Goal: Task Accomplishment & Management: Use online tool/utility

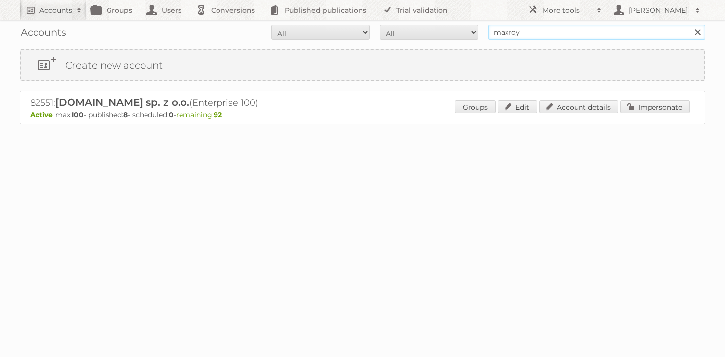
click at [533, 30] on input "maxroy" at bounding box center [596, 32] width 217 height 15
type input "kitea"
click at [690, 25] on input "Search" at bounding box center [697, 32] width 15 height 15
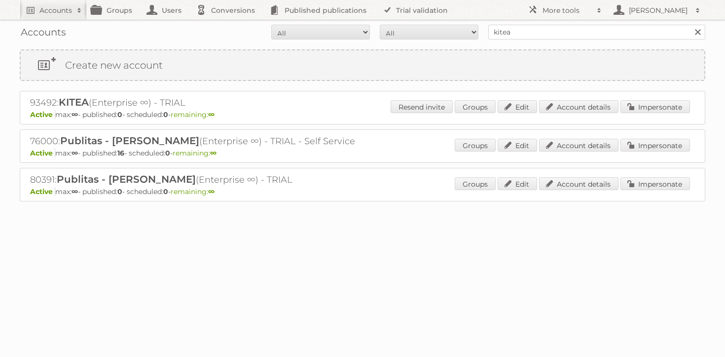
click at [661, 114] on div "Resend invite Groups Edit Account details Impersonate" at bounding box center [540, 107] width 299 height 15
click at [655, 108] on link "Impersonate" at bounding box center [655, 106] width 70 height 13
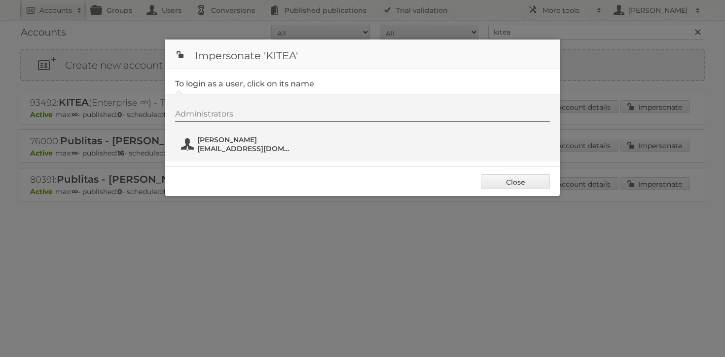
click at [203, 143] on span "[PERSON_NAME]" at bounding box center [245, 139] width 96 height 9
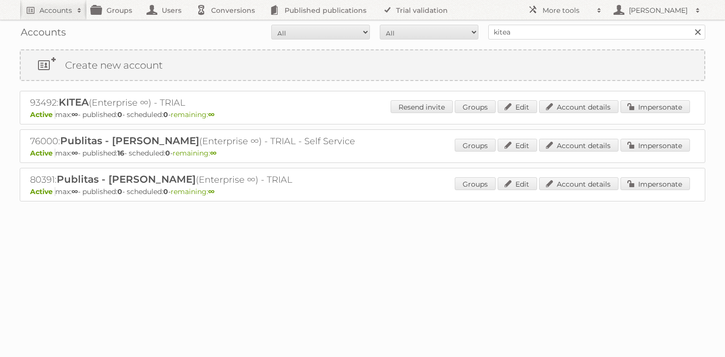
click at [521, 24] on div "Accounts All Active Expired Pending All Paid Trials Self service kitea Search" at bounding box center [363, 32] width 686 height 25
click at [521, 21] on div "Accounts All Active Expired Pending All Paid Trials Self service kitea Search" at bounding box center [363, 32] width 686 height 25
click at [519, 26] on input "kitea" at bounding box center [596, 32] width 217 height 15
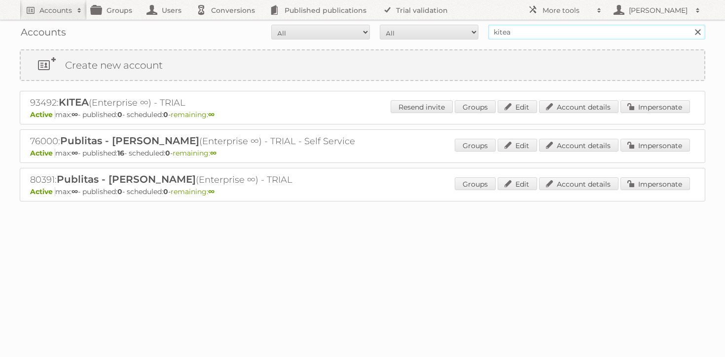
click at [519, 26] on input "kitea" at bounding box center [596, 32] width 217 height 15
type input "[PERSON_NAME]"
click at [690, 25] on input "Search" at bounding box center [697, 32] width 15 height 15
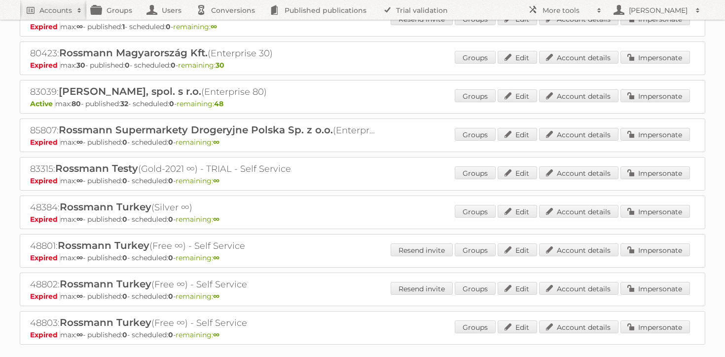
scroll to position [352, 0]
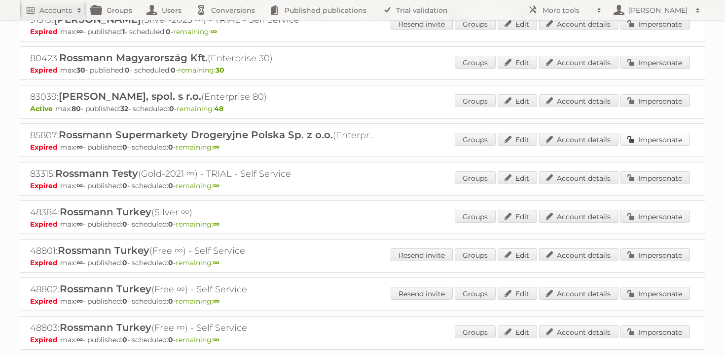
click at [659, 136] on link "Impersonate" at bounding box center [655, 139] width 70 height 13
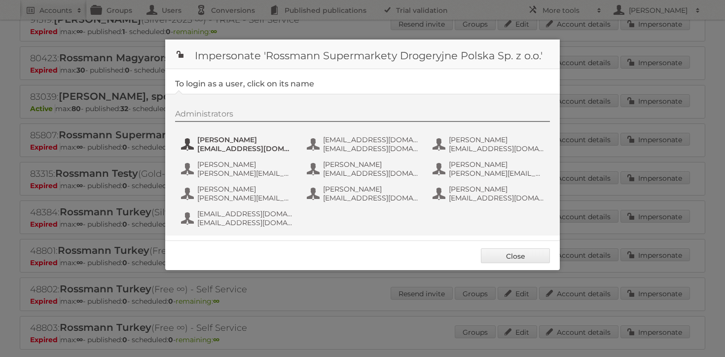
click at [208, 143] on span "Dorota Wierzbicka" at bounding box center [245, 139] width 96 height 9
